Goal: Task Accomplishment & Management: Manage account settings

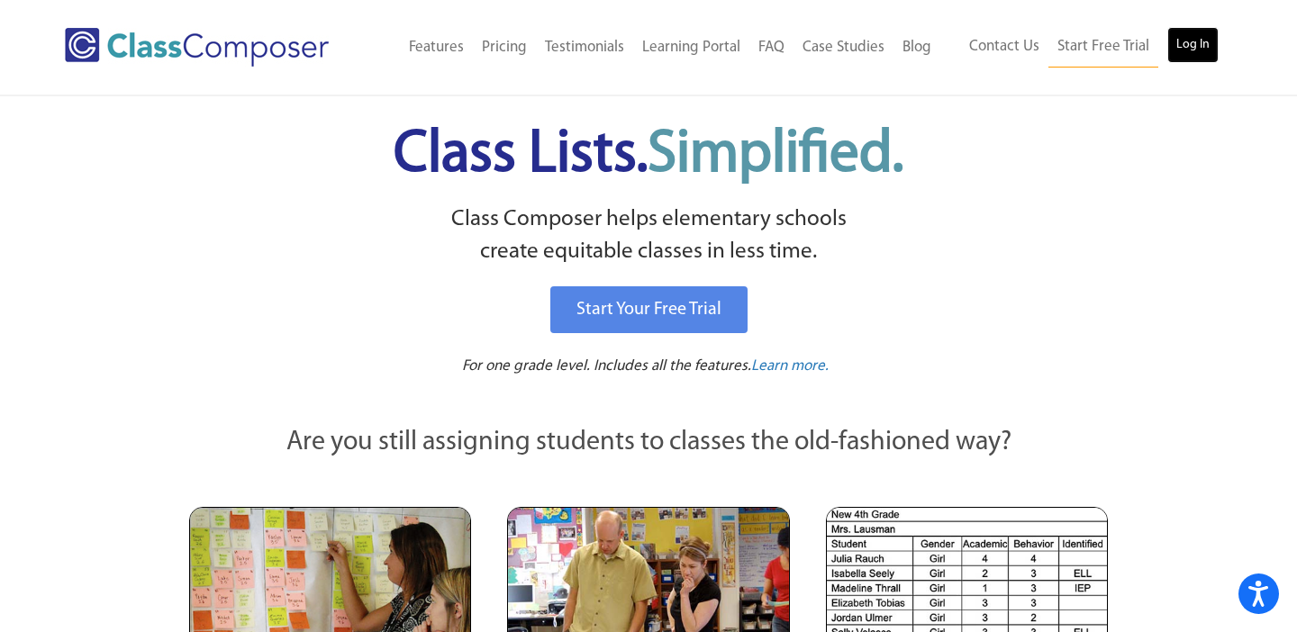
click at [1199, 41] on link "Log In" at bounding box center [1192, 45] width 51 height 36
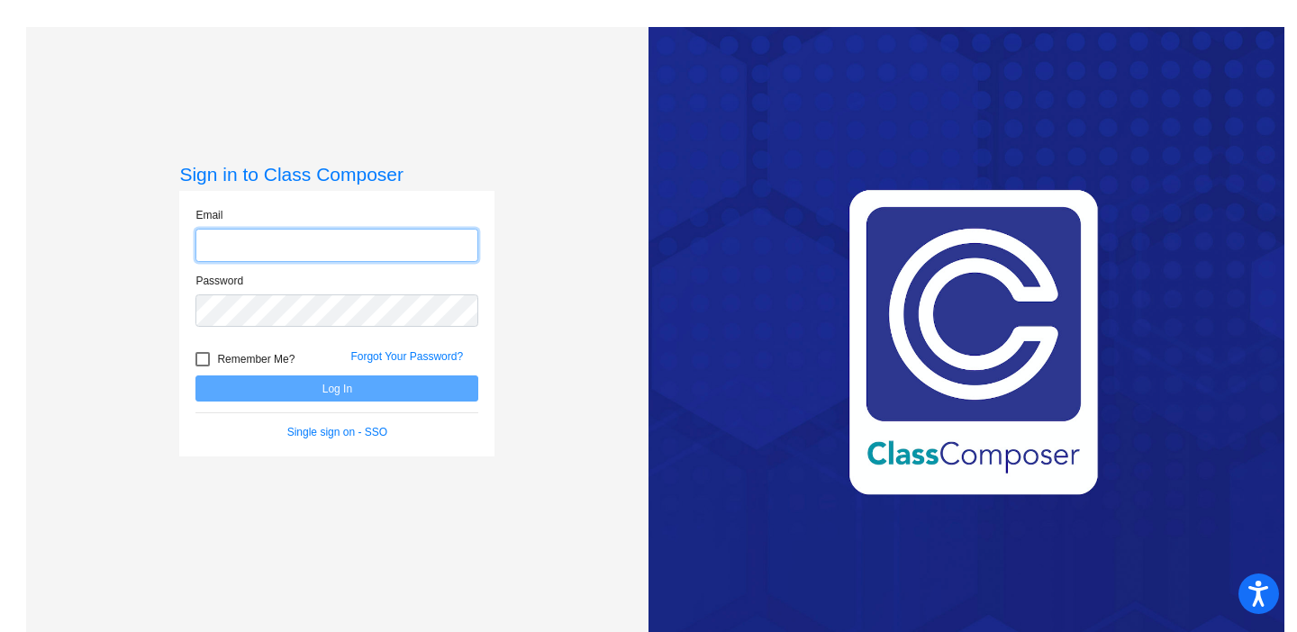
type input "[PERSON_NAME][EMAIL_ADDRESS][PERSON_NAME][DOMAIN_NAME]"
click at [291, 385] on button "Log In" at bounding box center [336, 389] width 283 height 26
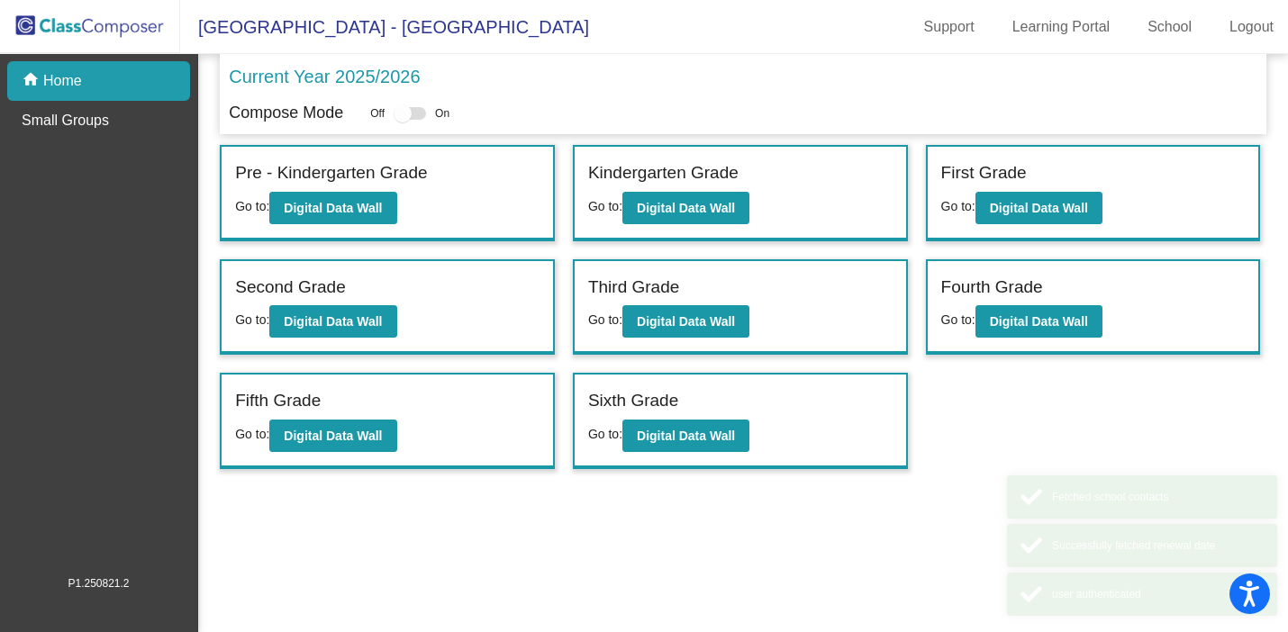
click at [291, 385] on div "Fifth Grade Go to: Digital Data Wall" at bounding box center [387, 421] width 331 height 93
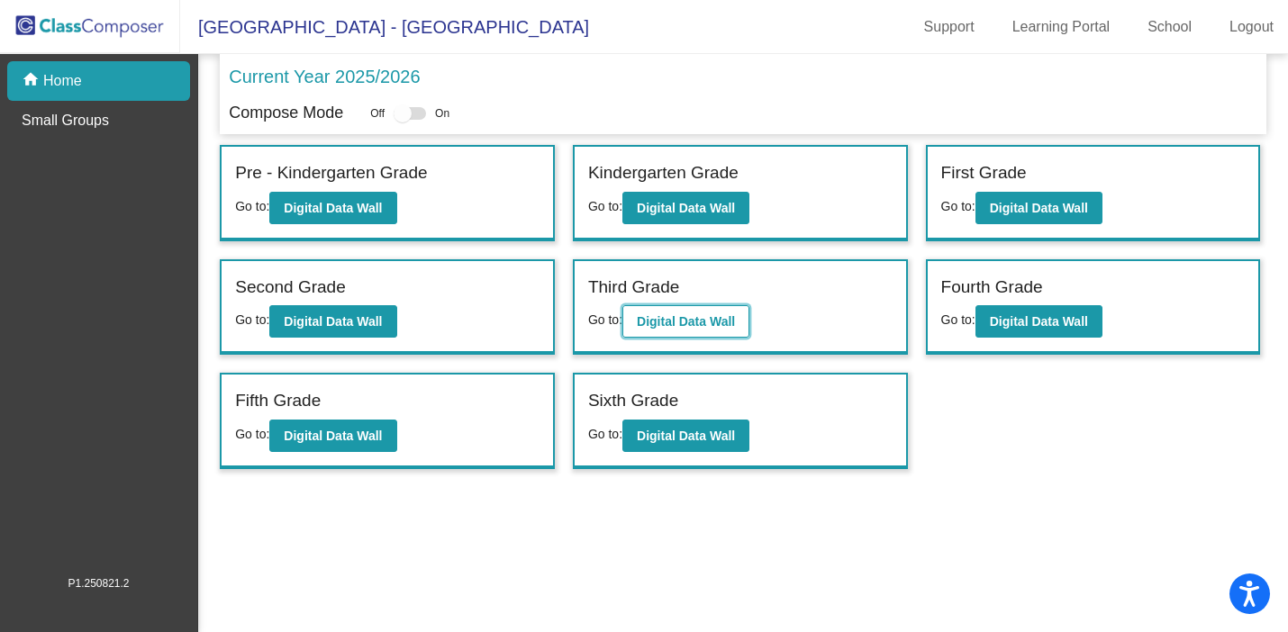
click at [665, 329] on b "Digital Data Wall" at bounding box center [686, 321] width 98 height 14
click at [406, 107] on div at bounding box center [403, 113] width 18 height 18
click at [412, 114] on div at bounding box center [403, 113] width 18 height 18
click at [426, 118] on div at bounding box center [410, 113] width 32 height 13
click at [712, 322] on b "Digital Data Wall" at bounding box center [686, 321] width 98 height 14
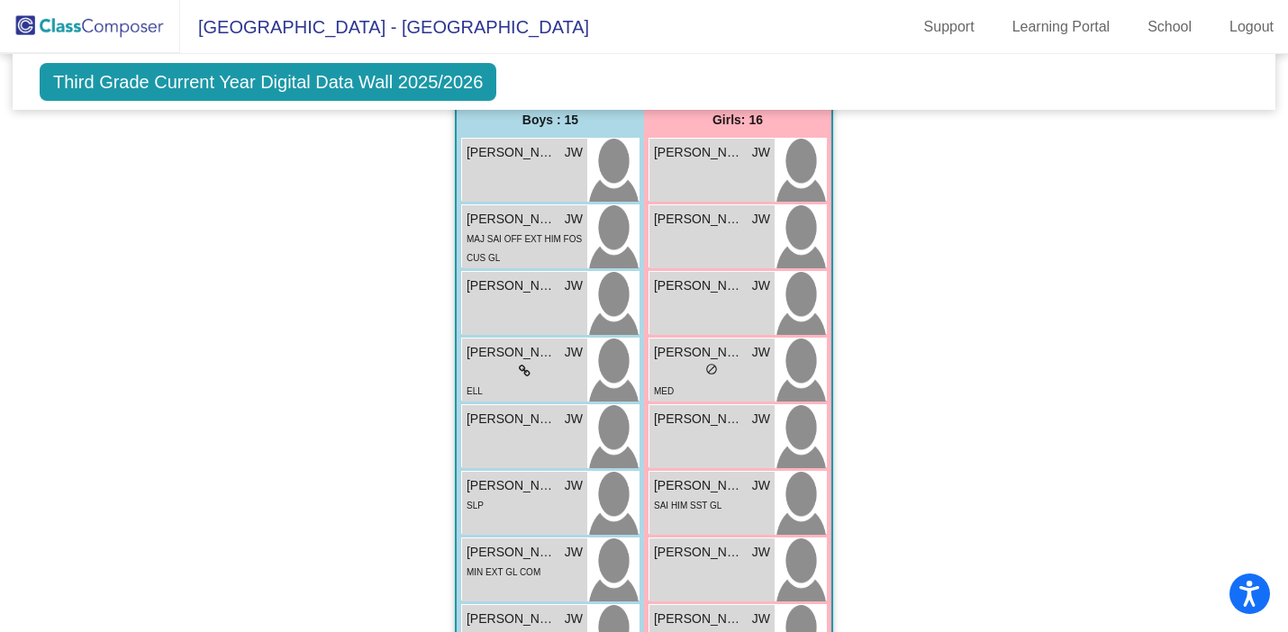
scroll to position [1669, 0]
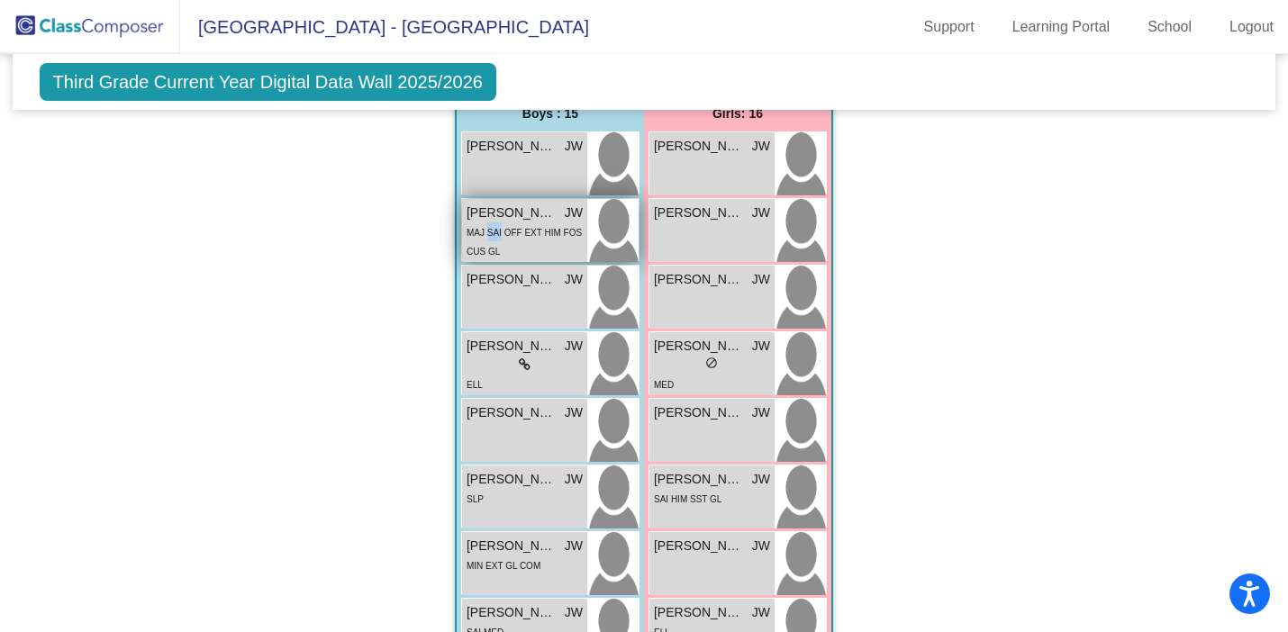
click at [494, 239] on div "MAJ SAI OFF EXT HIM FOS CUS GL" at bounding box center [524, 241] width 116 height 38
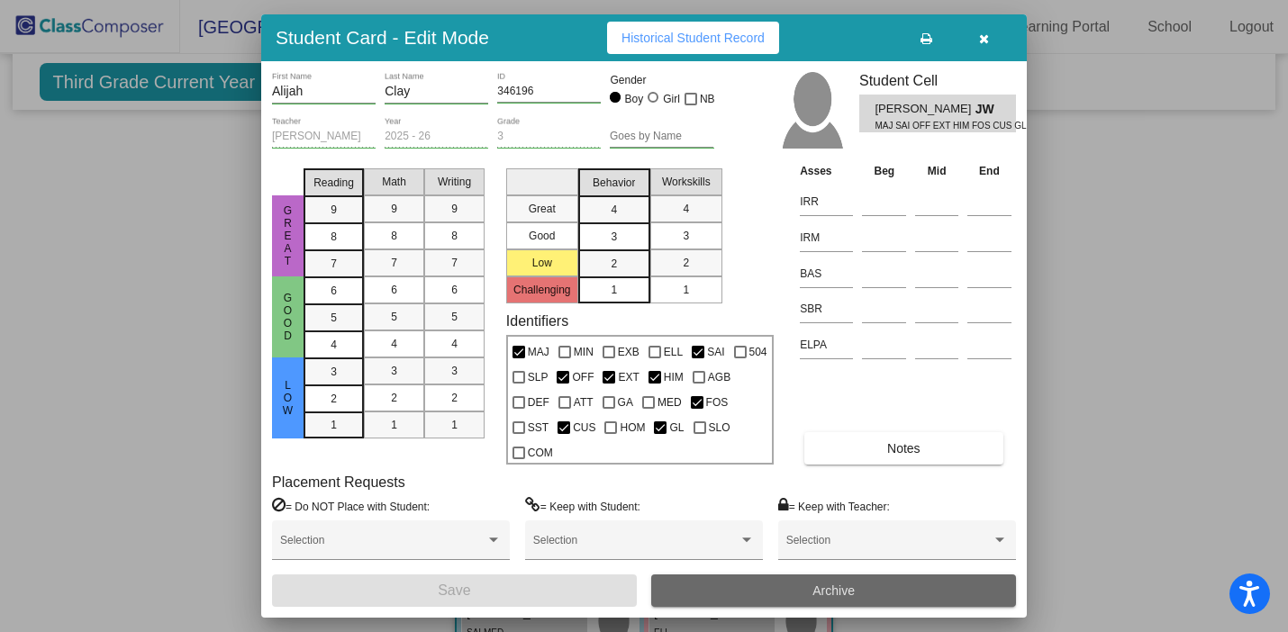
click at [789, 593] on button "Archive" at bounding box center [833, 591] width 365 height 32
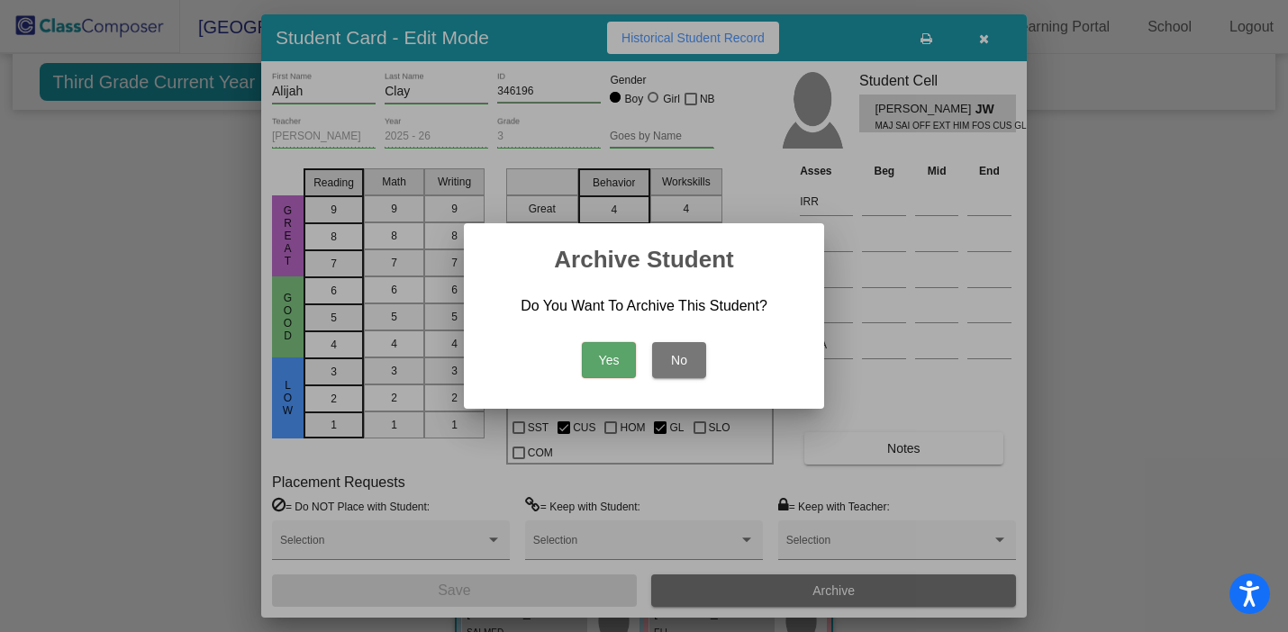
click at [611, 368] on button "Yes" at bounding box center [609, 360] width 54 height 36
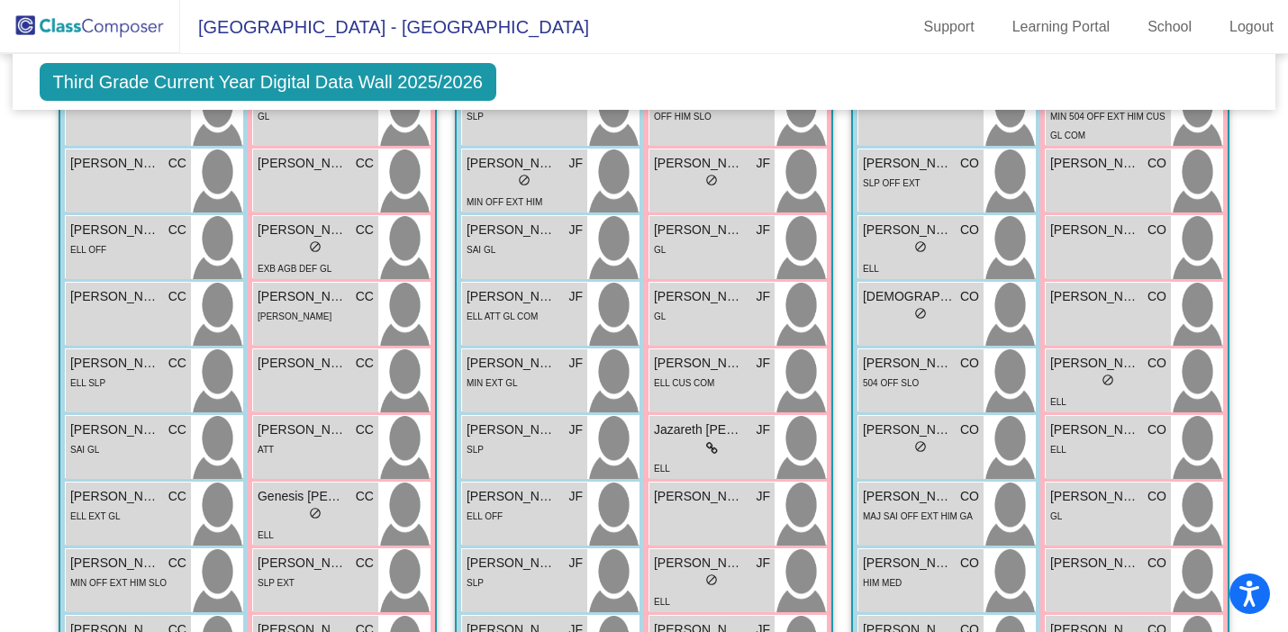
scroll to position [540, 0]
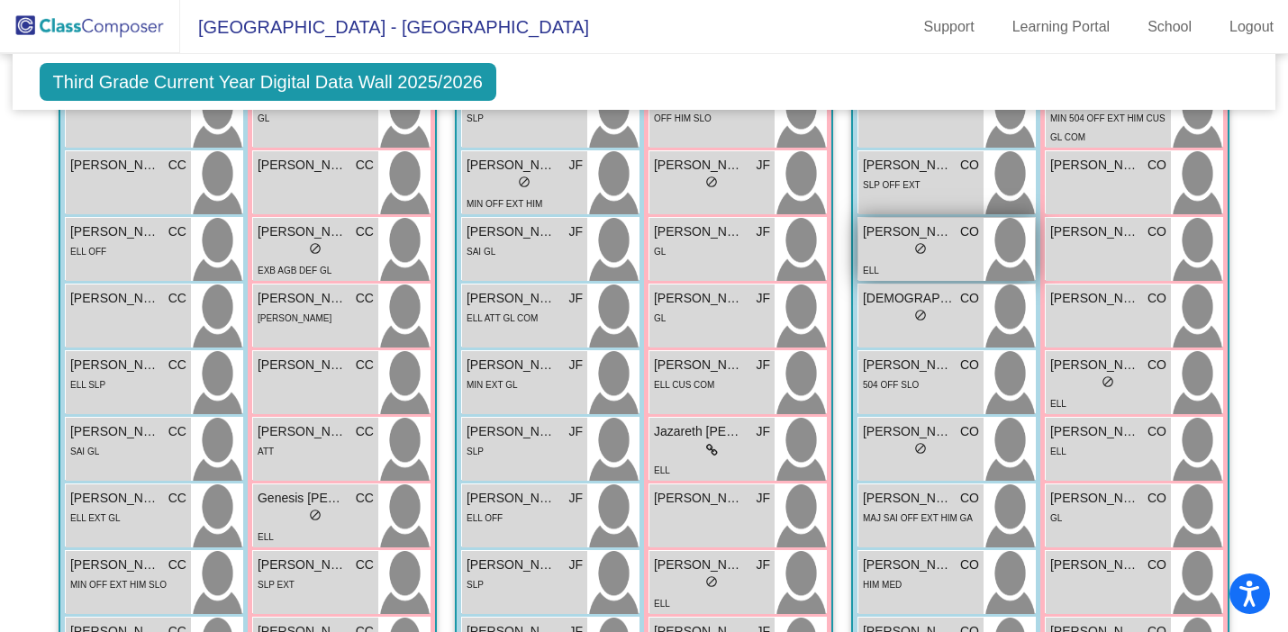
click at [927, 253] on div "lock do_not_disturb_alt" at bounding box center [921, 250] width 116 height 19
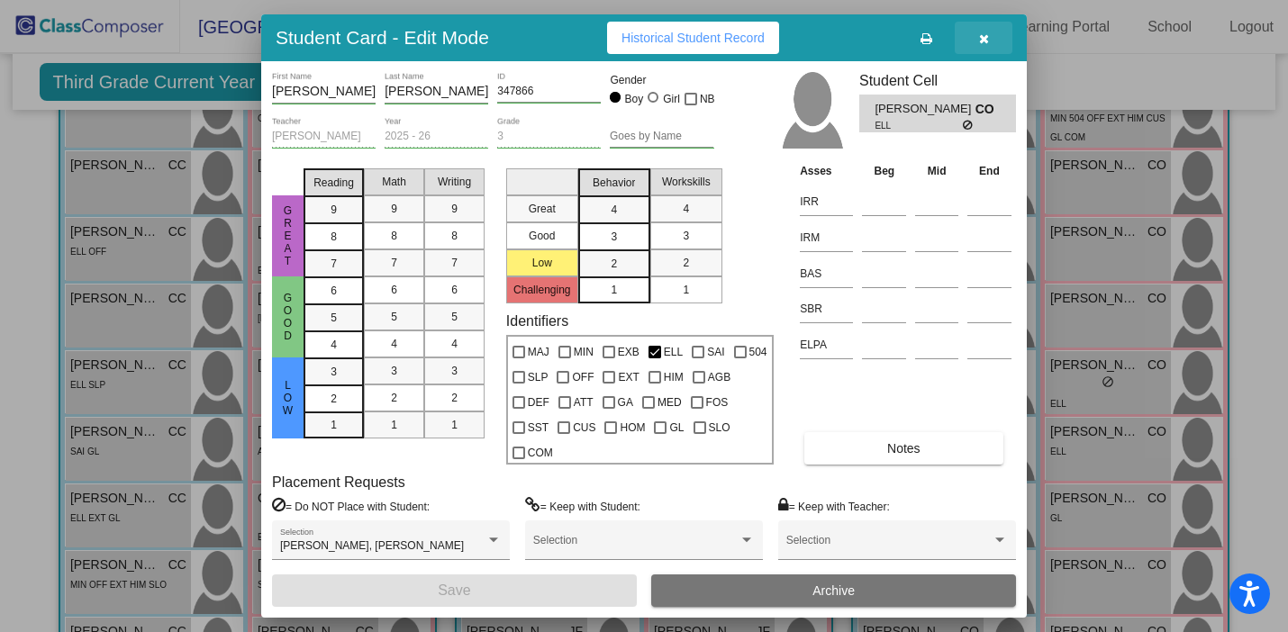
click at [987, 38] on icon "button" at bounding box center [984, 38] width 10 height 13
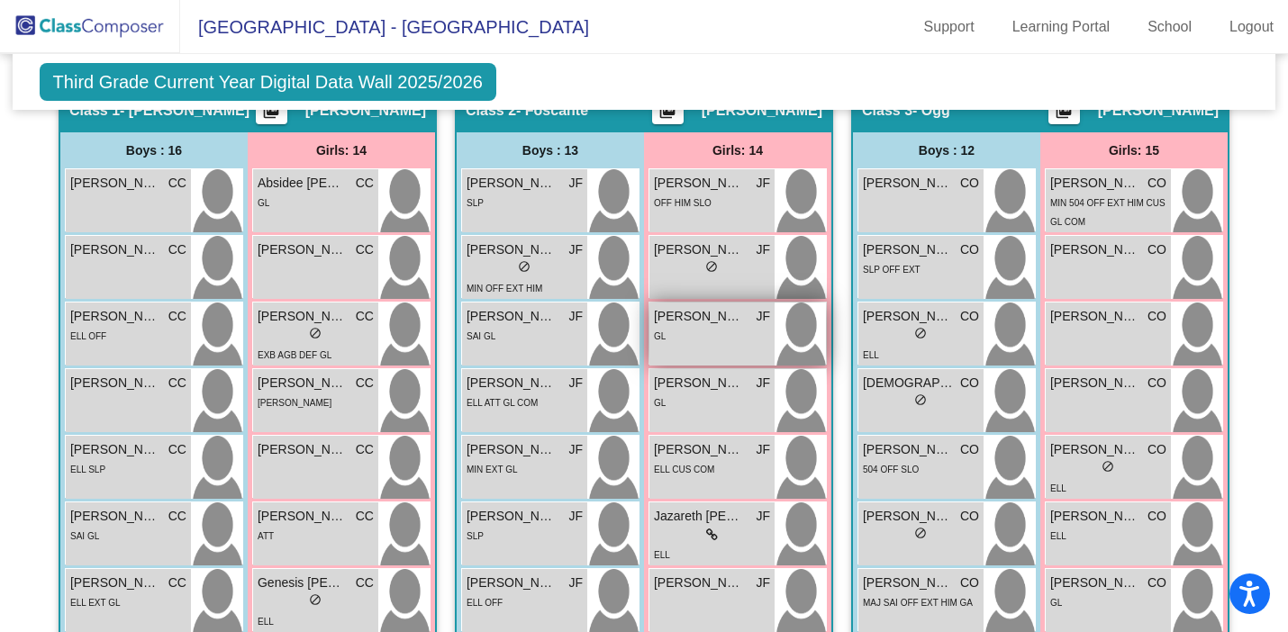
scroll to position [455, 0]
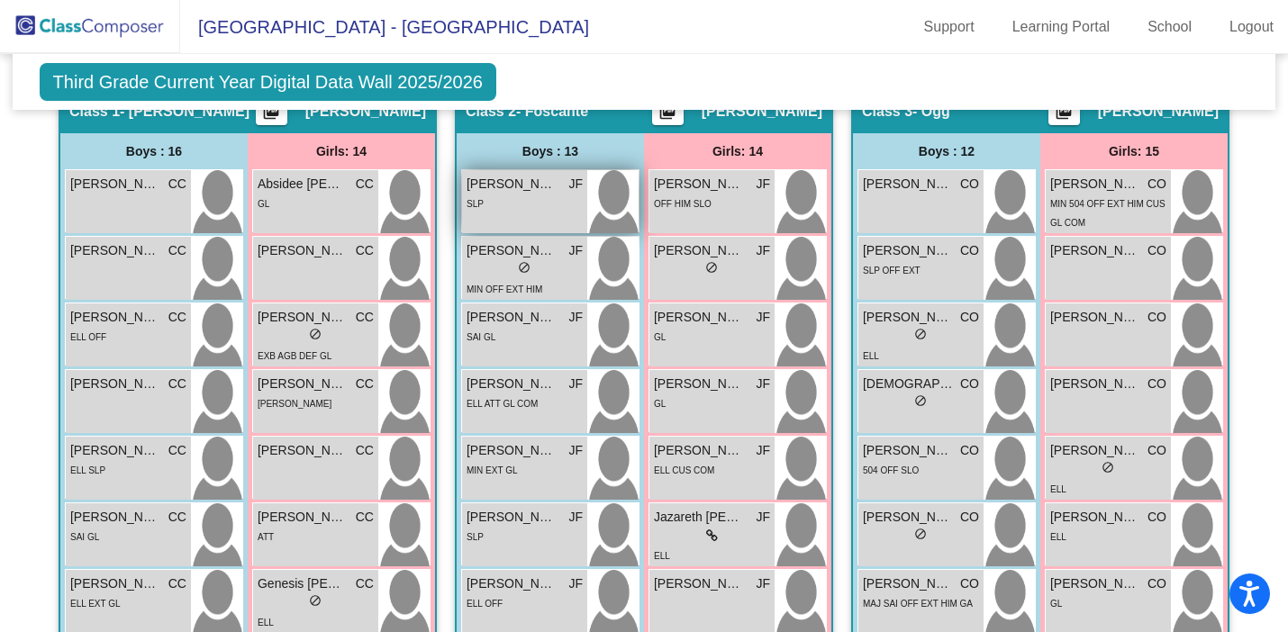
click at [520, 212] on div "[PERSON_NAME] lock do_not_disturb_alt SLP" at bounding box center [524, 201] width 125 height 63
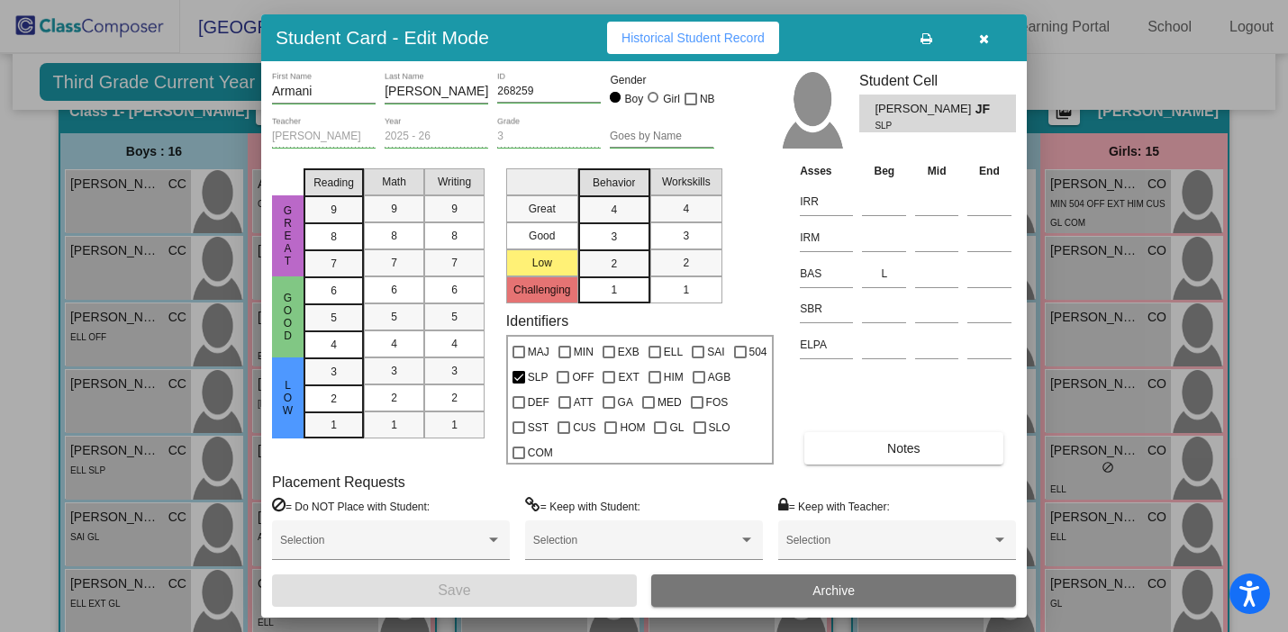
click at [982, 38] on icon "button" at bounding box center [984, 38] width 10 height 13
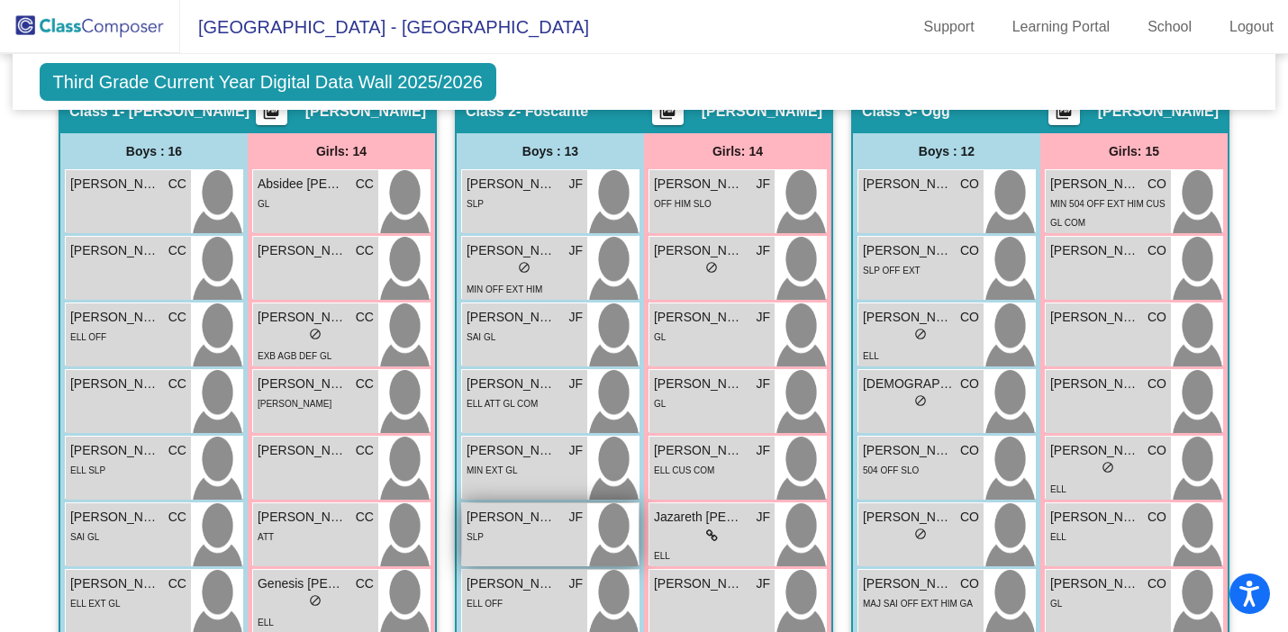
click at [503, 525] on span "[PERSON_NAME]" at bounding box center [511, 517] width 90 height 19
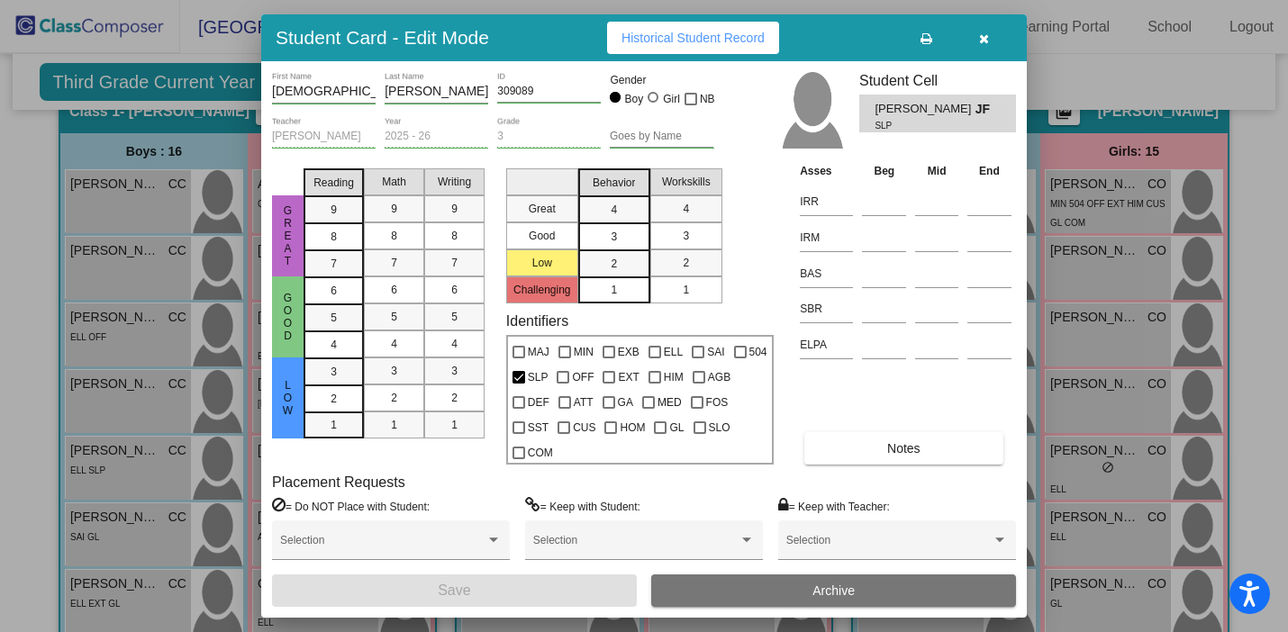
click at [1003, 35] on button "button" at bounding box center [984, 38] width 58 height 32
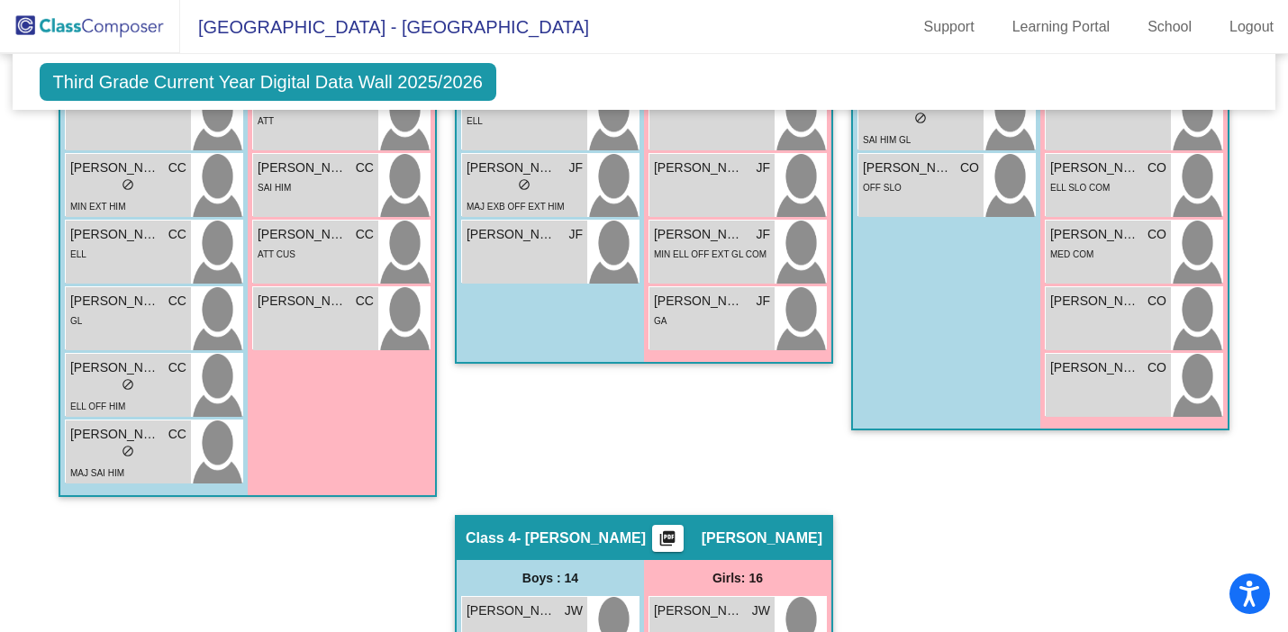
scroll to position [1208, 0]
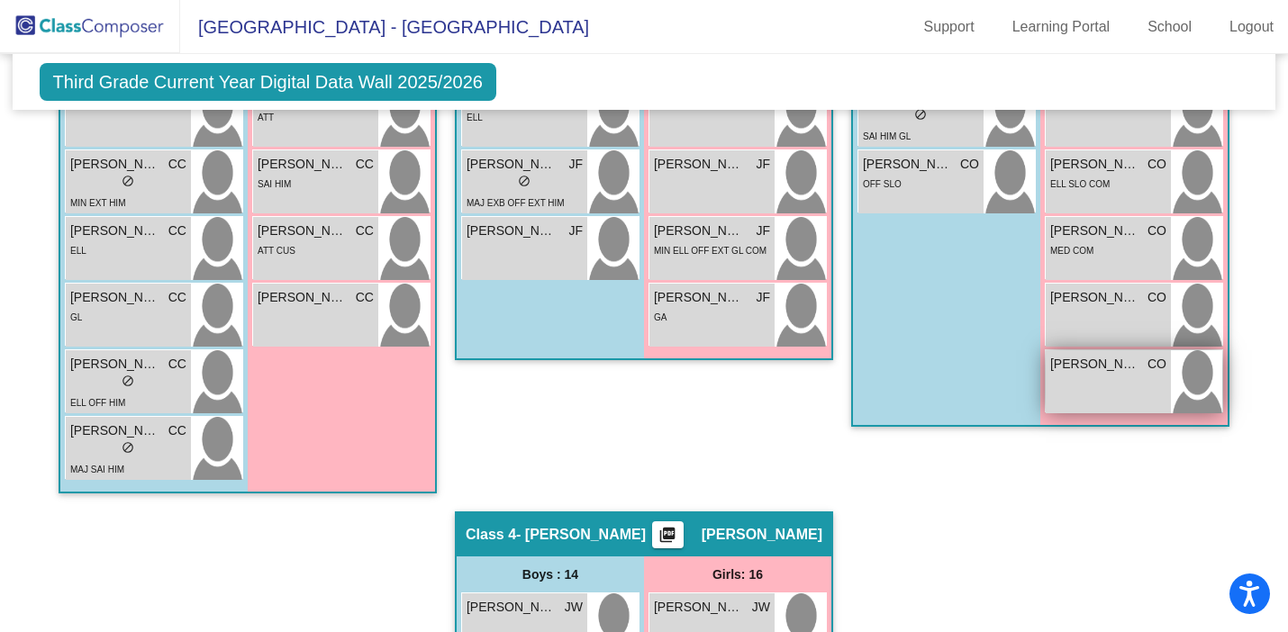
click at [1082, 384] on div "[PERSON_NAME] CO lock do_not_disturb_alt" at bounding box center [1107, 381] width 125 height 63
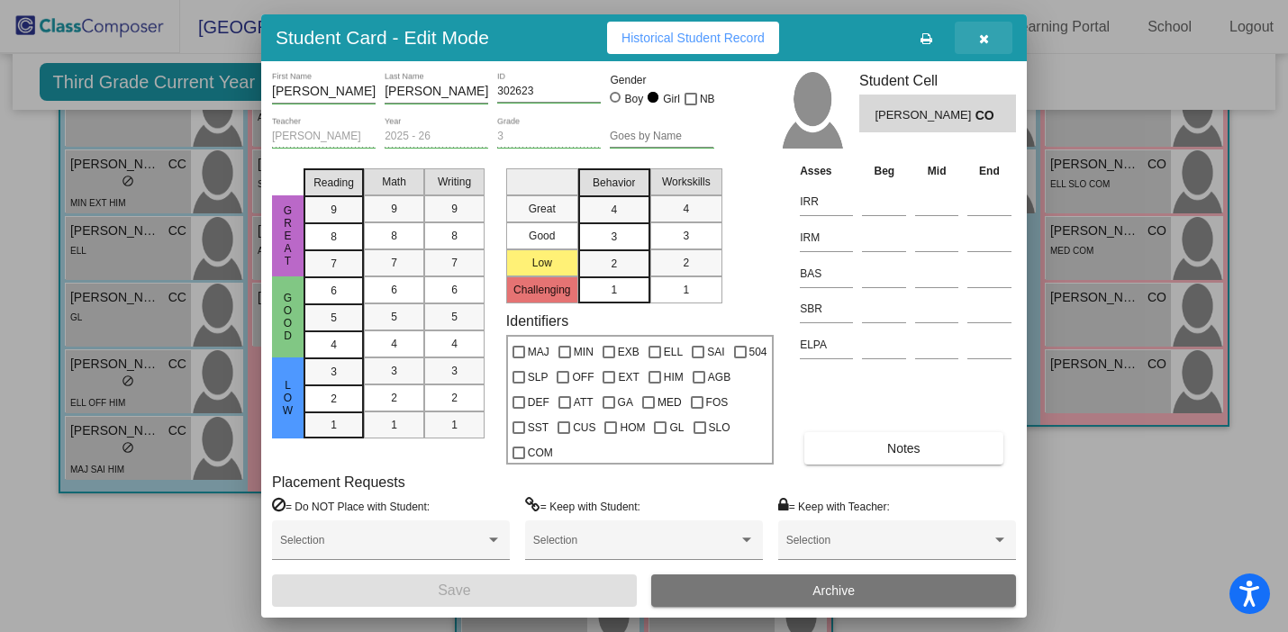
click at [990, 41] on button "button" at bounding box center [984, 38] width 58 height 32
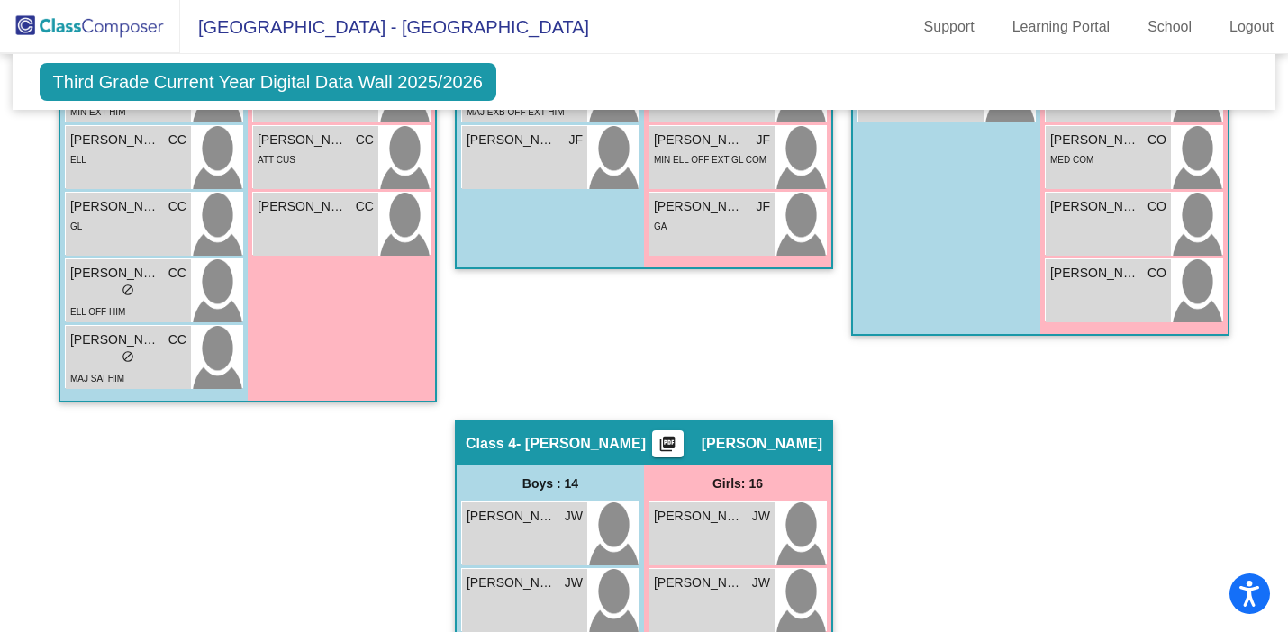
scroll to position [1302, 0]
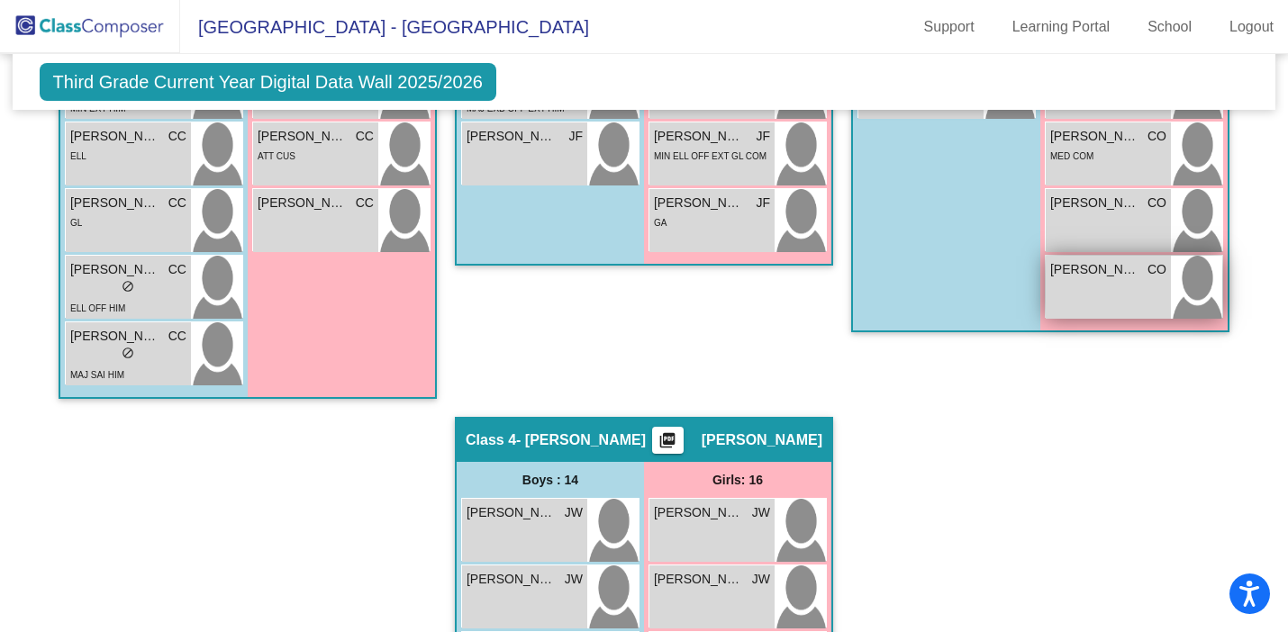
click at [1106, 277] on span "[PERSON_NAME]" at bounding box center [1095, 269] width 90 height 19
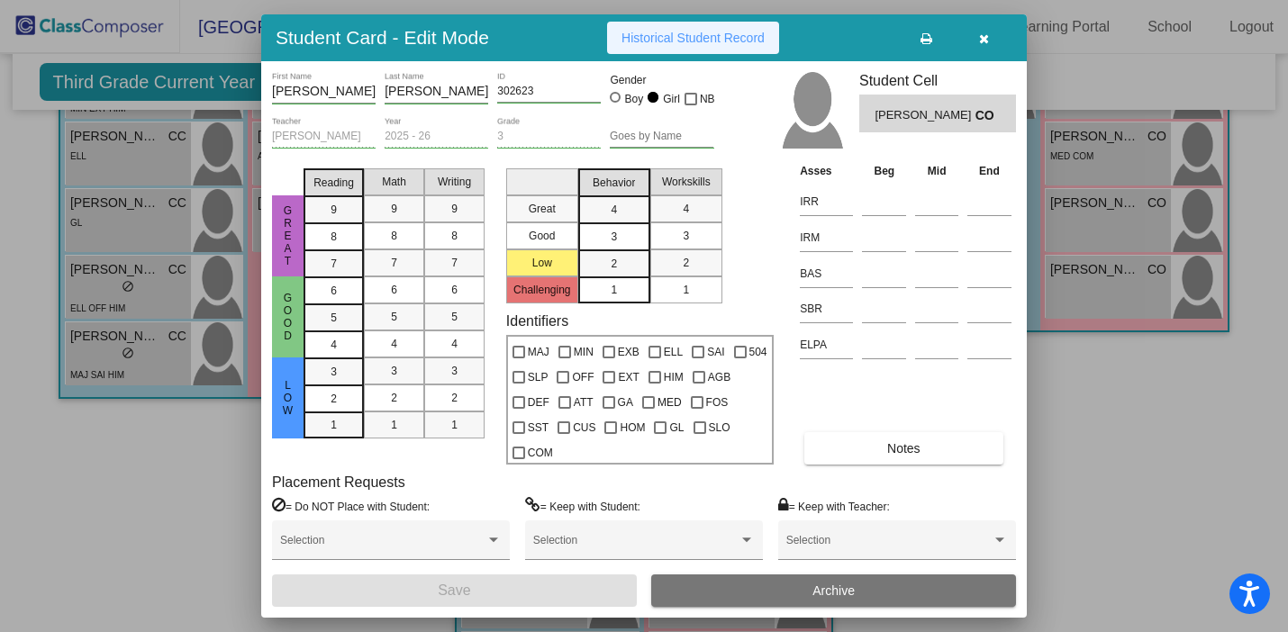
click at [728, 44] on span "Historical Student Record" at bounding box center [692, 38] width 143 height 14
click at [988, 54] on div "Student Card - Edit Mode Historical Student Record" at bounding box center [643, 37] width 765 height 47
click at [979, 46] on button "button" at bounding box center [984, 38] width 58 height 32
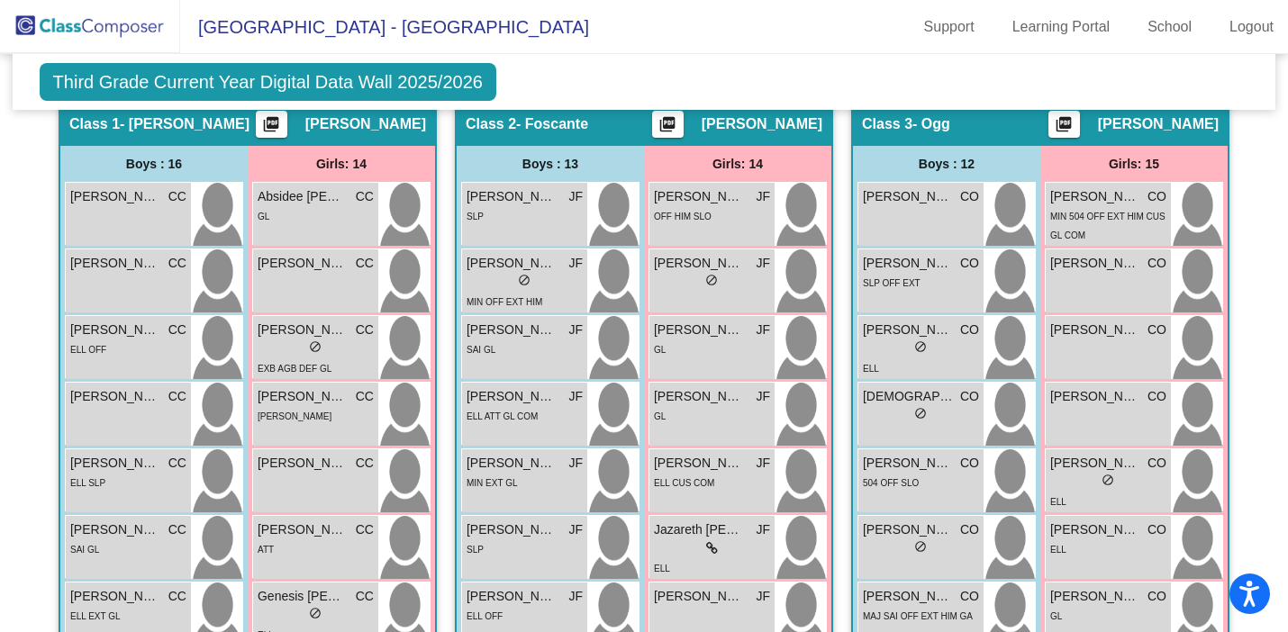
scroll to position [443, 0]
click at [915, 349] on span "do_not_disturb_alt" at bounding box center [920, 345] width 13 height 13
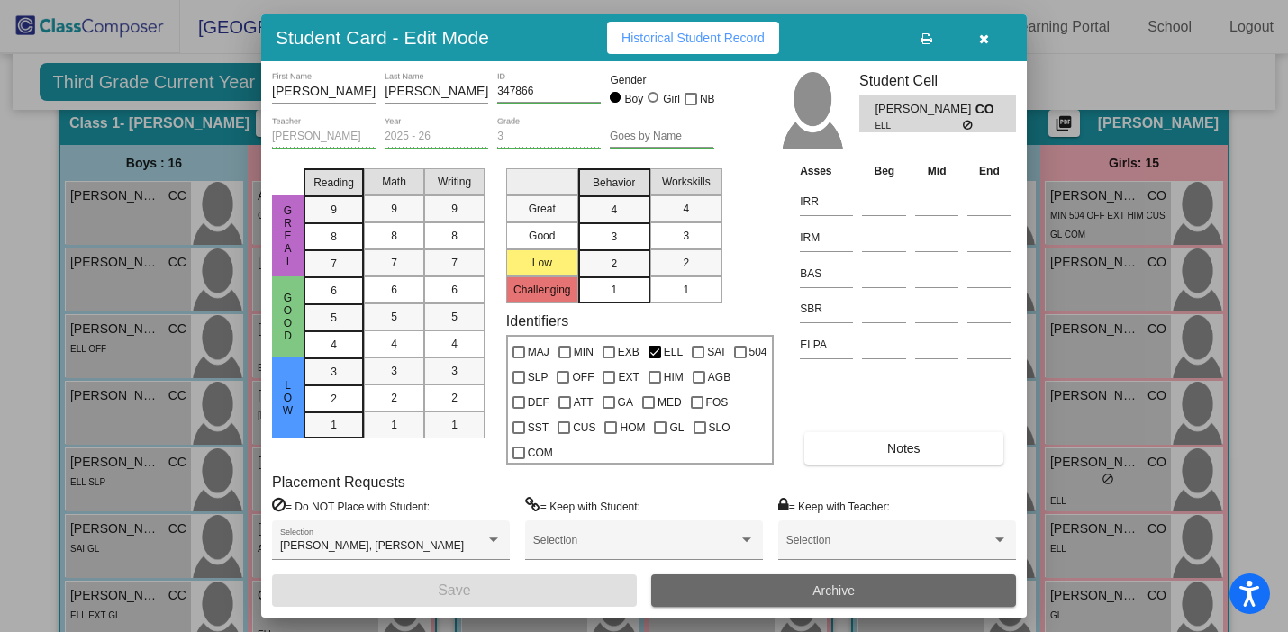
click at [819, 595] on span "Archive" at bounding box center [833, 591] width 42 height 14
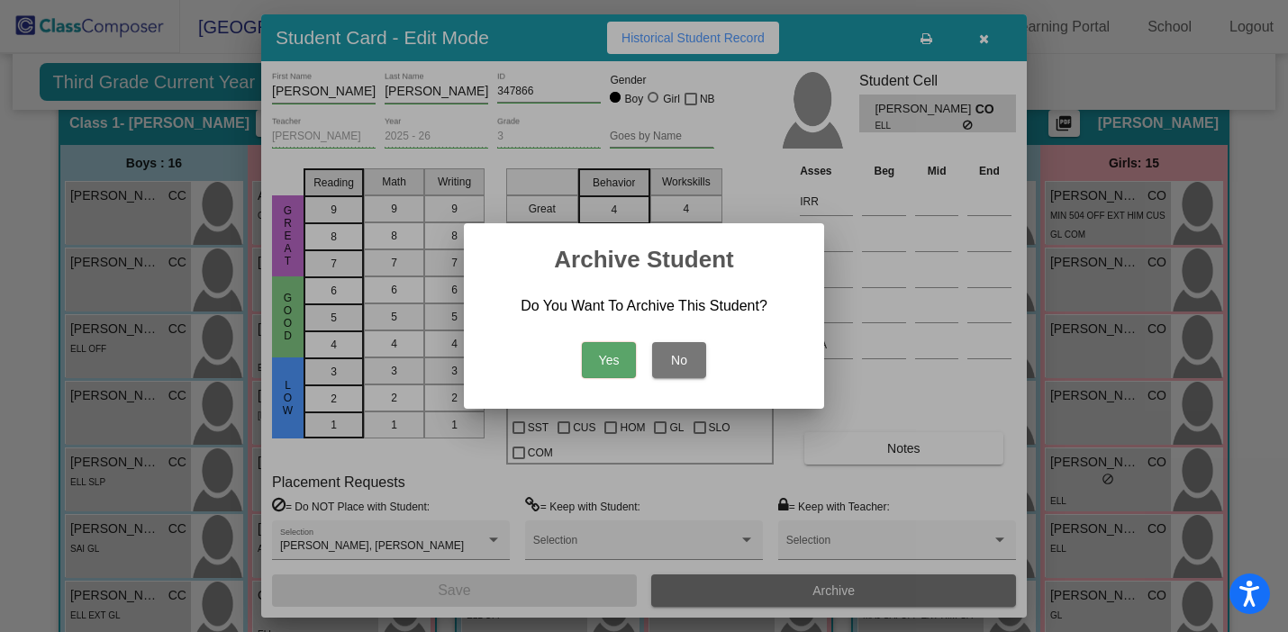
click at [609, 364] on button "Yes" at bounding box center [609, 360] width 54 height 36
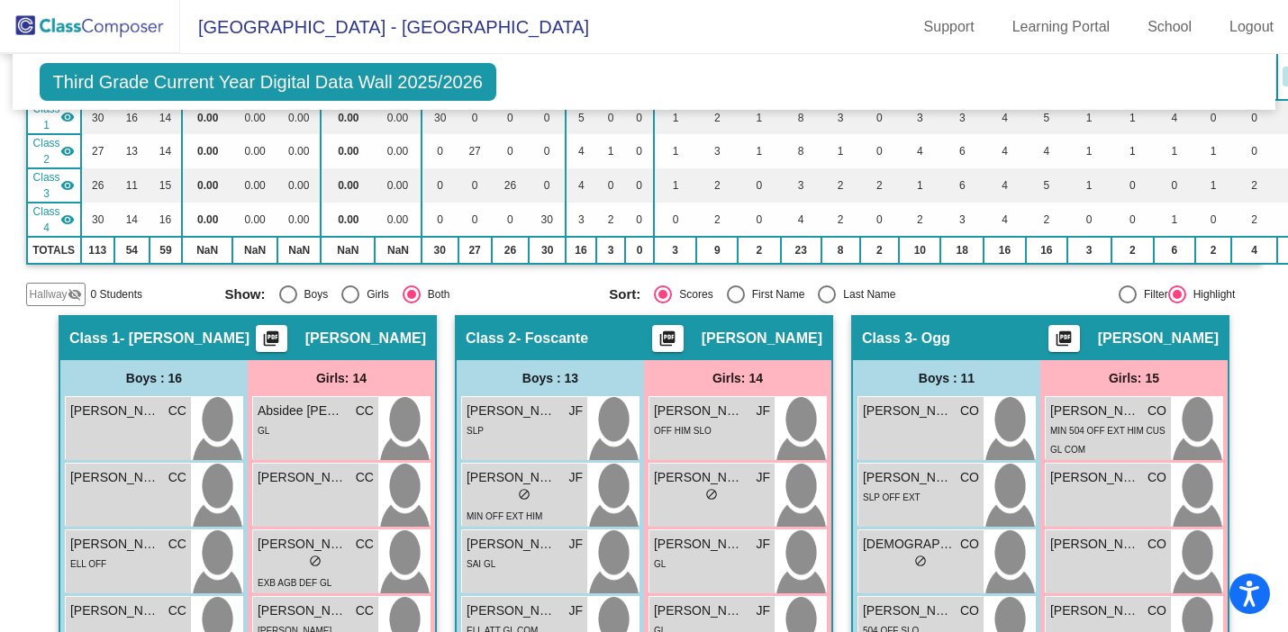
scroll to position [0, 0]
